Goal: Use online tool/utility: Use online tool/utility

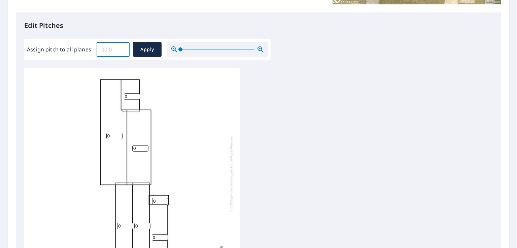
drag, startPoint x: 114, startPoint y: 47, endPoint x: 85, endPoint y: 51, distance: 29.2
click at [85, 51] on div "Assign pitch to all planes ​ Apply" at bounding box center [147, 49] width 241 height 15
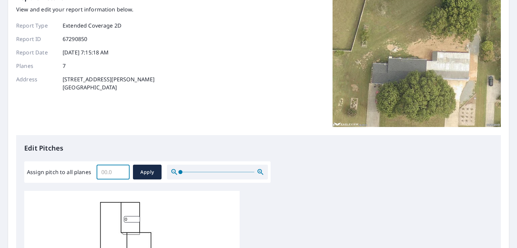
scroll to position [34, 0]
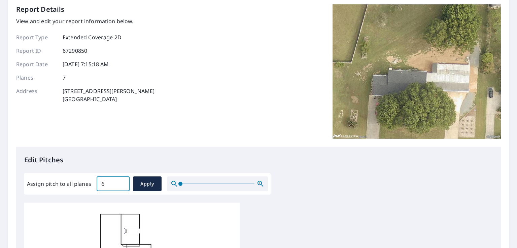
type input "6"
click at [142, 181] on span "Apply" at bounding box center [147, 184] width 18 height 8
type input "6"
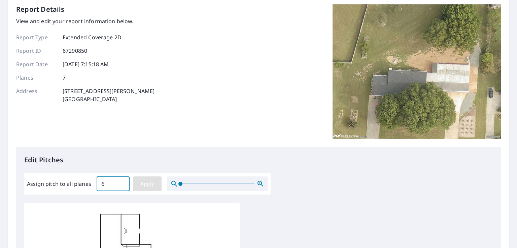
type input "6"
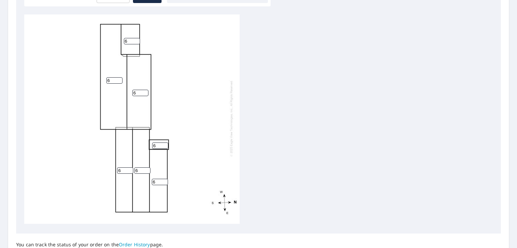
scroll to position [284, 0]
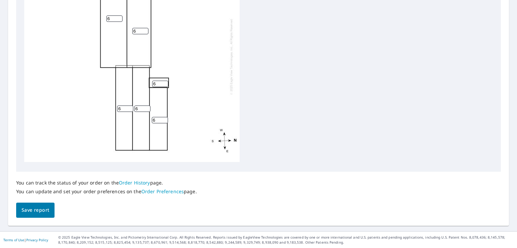
click at [43, 209] on span "Save report" at bounding box center [36, 210] width 28 height 8
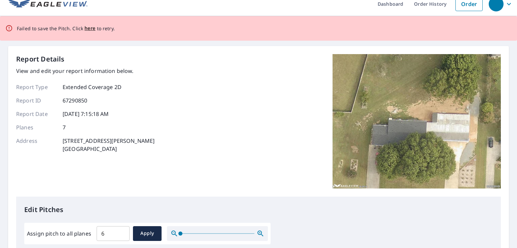
scroll to position [0, 0]
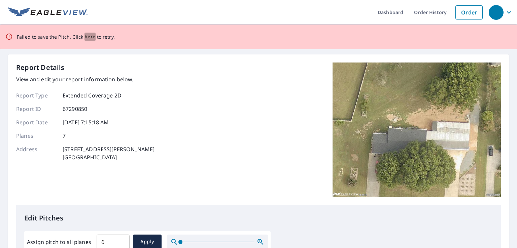
click at [85, 36] on span "here" at bounding box center [89, 37] width 11 height 8
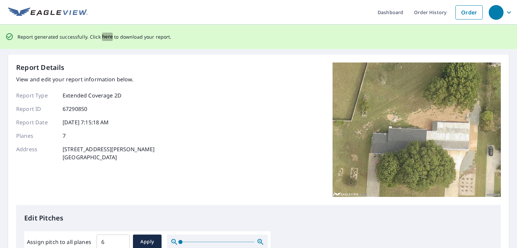
click at [104, 35] on span "here" at bounding box center [107, 37] width 11 height 8
